Goal: Use online tool/utility: Utilize a website feature to perform a specific function

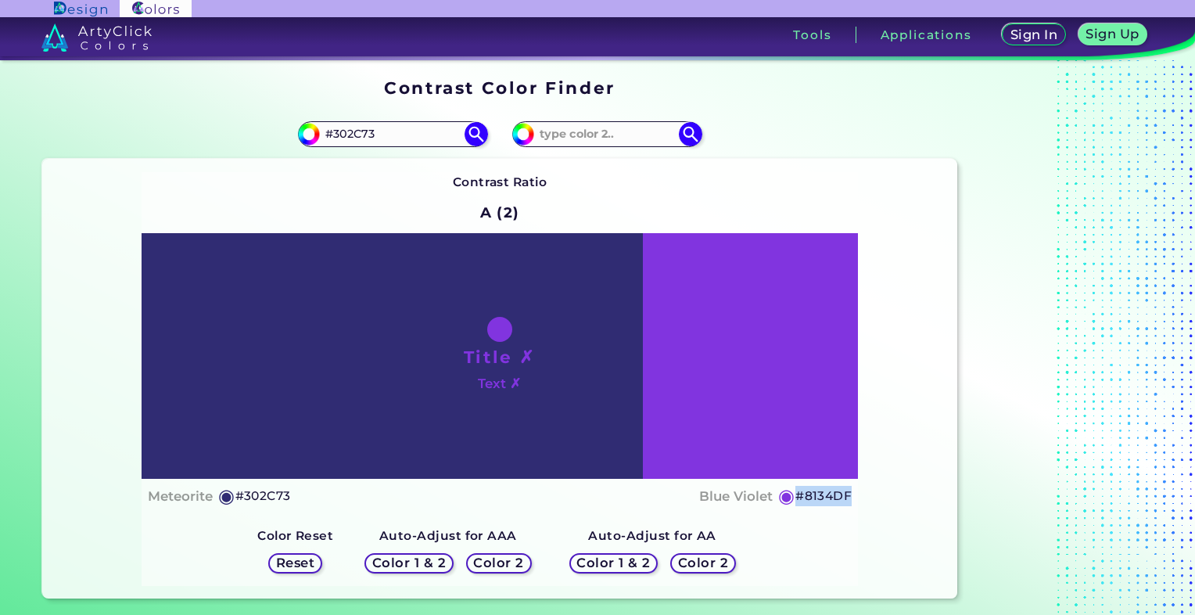
drag, startPoint x: 851, startPoint y: 496, endPoint x: 799, endPoint y: 502, distance: 52.8
click at [799, 502] on div "Title ✗ Text ✗ Meteorite ◉ #302C73 Blue Violet ◉ #8134DF" at bounding box center [500, 373] width 717 height 280
copy h5 "#8134DF"
click at [582, 142] on input at bounding box center [606, 134] width 145 height 21
click at [785, 198] on div "Contrast Ratio A (2) Title ✗ Text ✗ Meteorite ◉ #302C73 Blue Violet" at bounding box center [500, 379] width 717 height 414
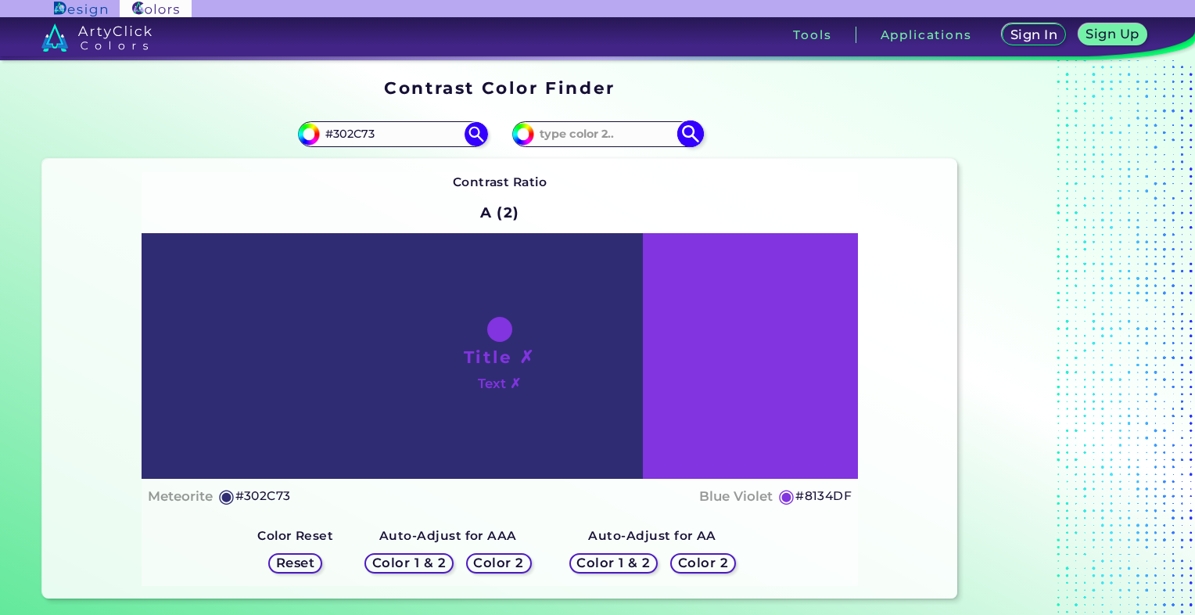
click at [601, 130] on input at bounding box center [606, 134] width 145 height 21
paste input "fcd018"
type input "fcd018"
type input "#fcd018"
type input "#FCD018"
